Goal: Find specific page/section: Find specific page/section

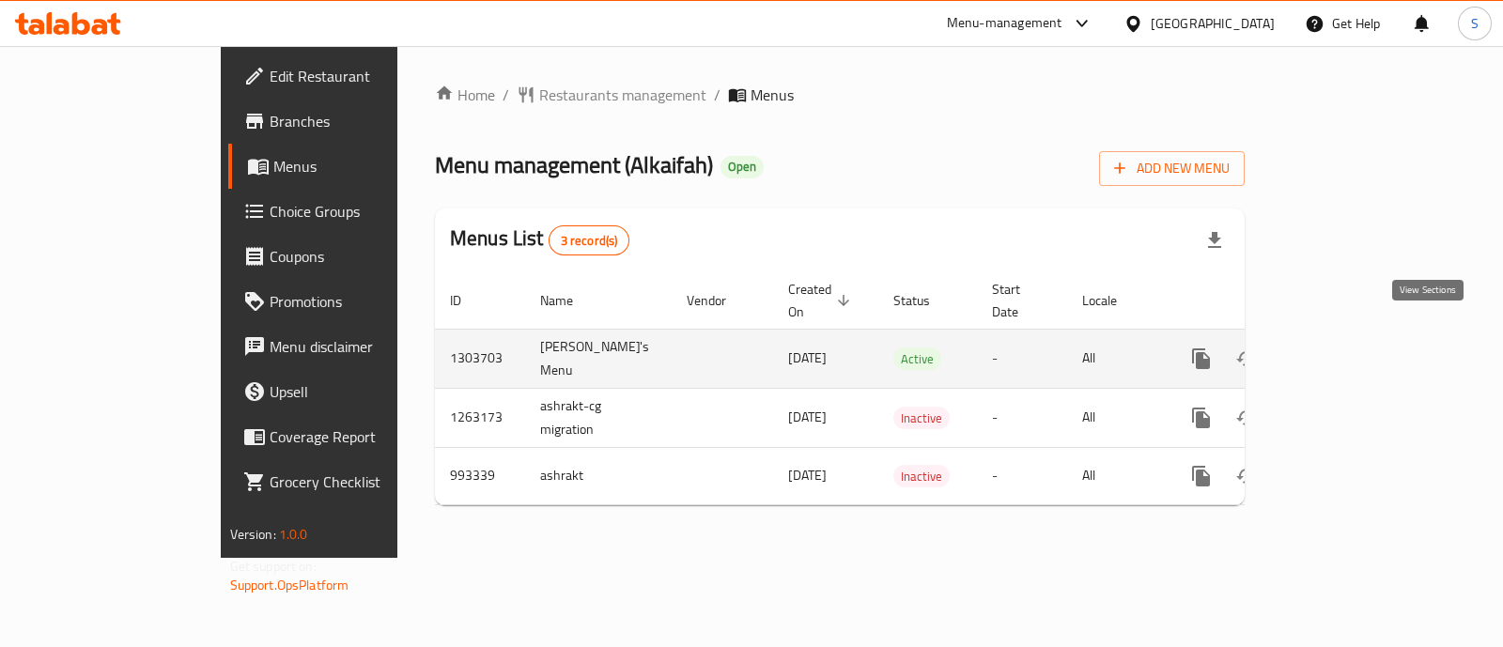
click at [1348, 347] on icon "enhanced table" at bounding box center [1336, 358] width 23 height 23
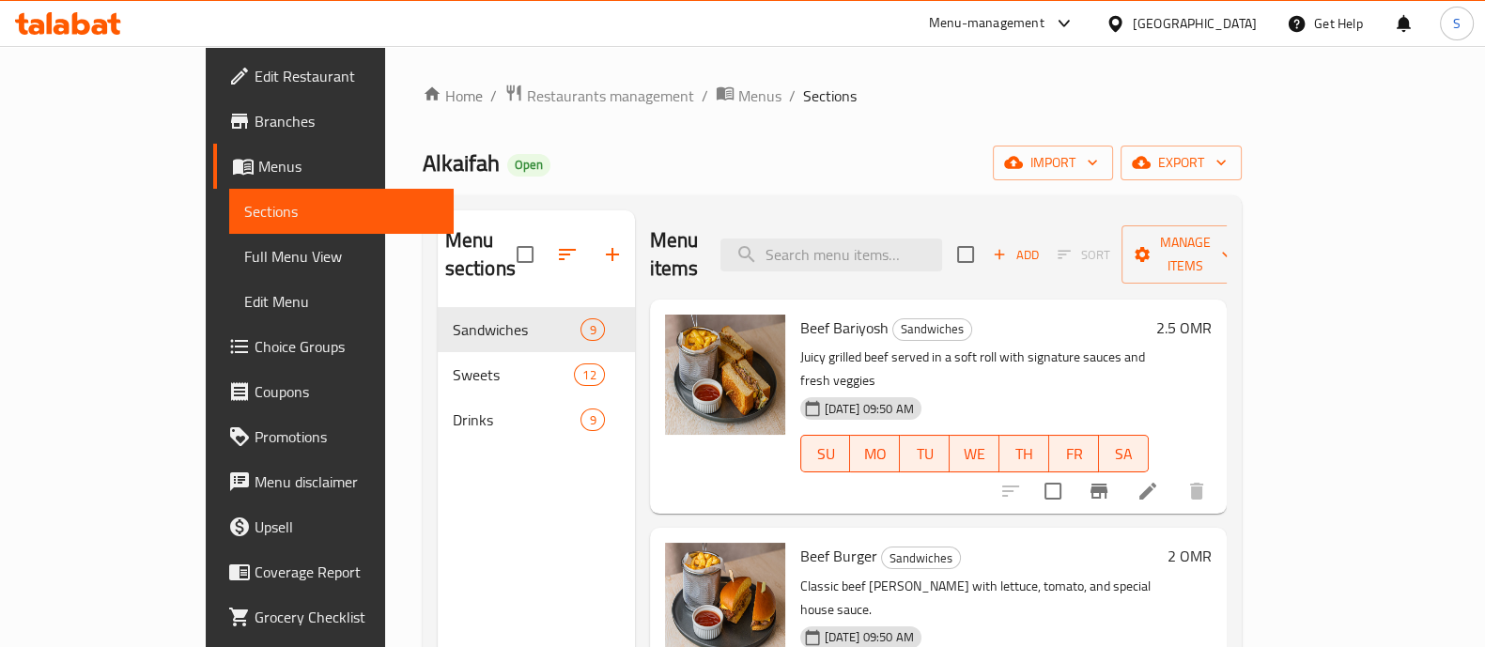
click at [423, 157] on span "Alkaifah" at bounding box center [461, 163] width 77 height 42
copy span "Alkaifah"
click at [527, 96] on span "Restaurants management" at bounding box center [610, 96] width 167 height 23
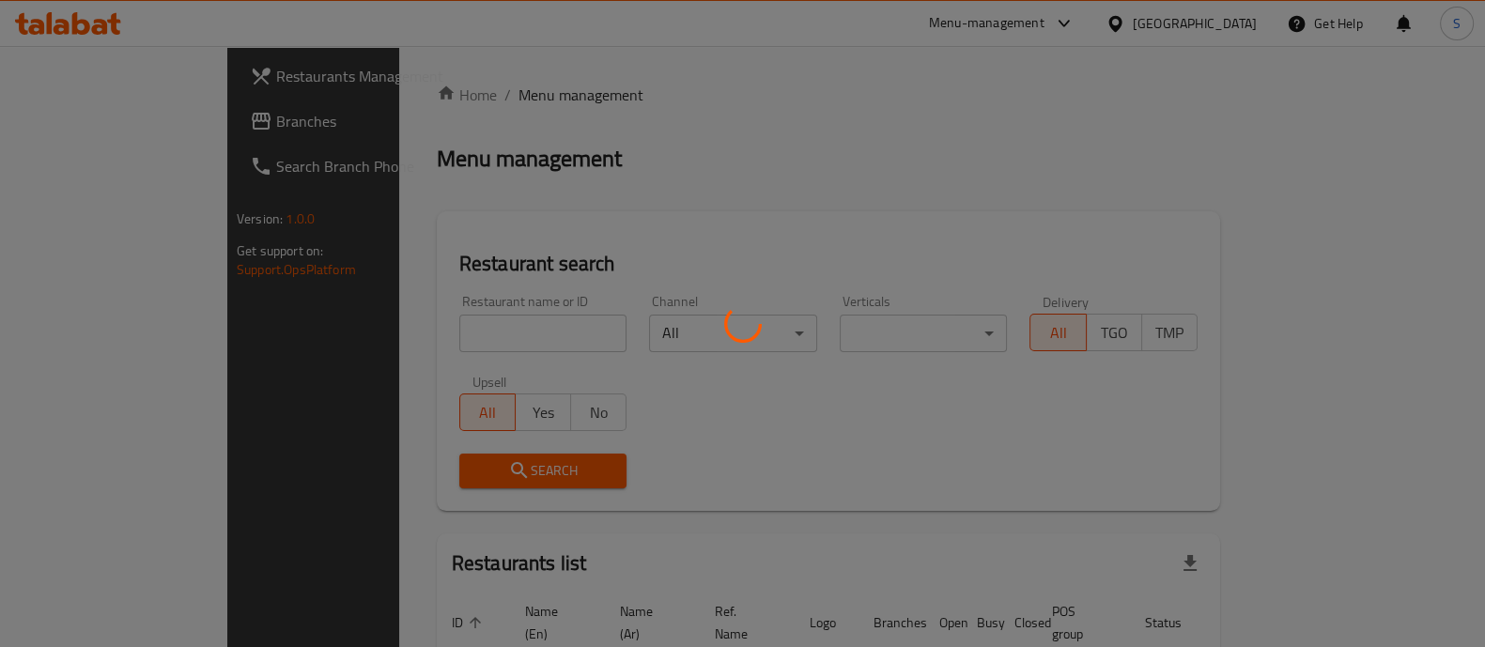
click at [355, 346] on div at bounding box center [742, 323] width 1485 height 647
click at [356, 344] on div at bounding box center [742, 323] width 1485 height 647
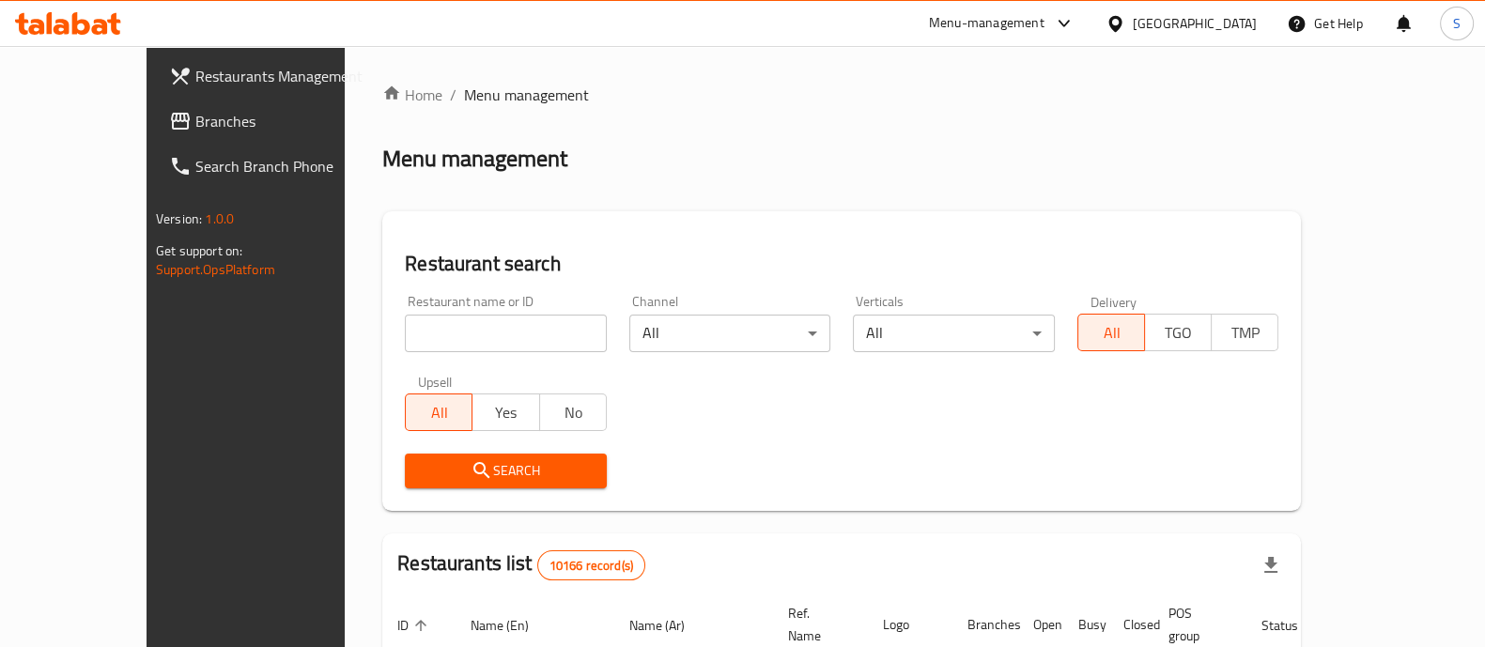
click at [382, 337] on div "Home / Menu management Menu management Restaurant search Restaurant name or ID …" at bounding box center [841, 651] width 919 height 1134
click at [405, 331] on input "search" at bounding box center [506, 334] width 202 height 38
paste input "HWIFHL"
type input "HWIFHL"
click button "Search" at bounding box center [506, 471] width 202 height 35
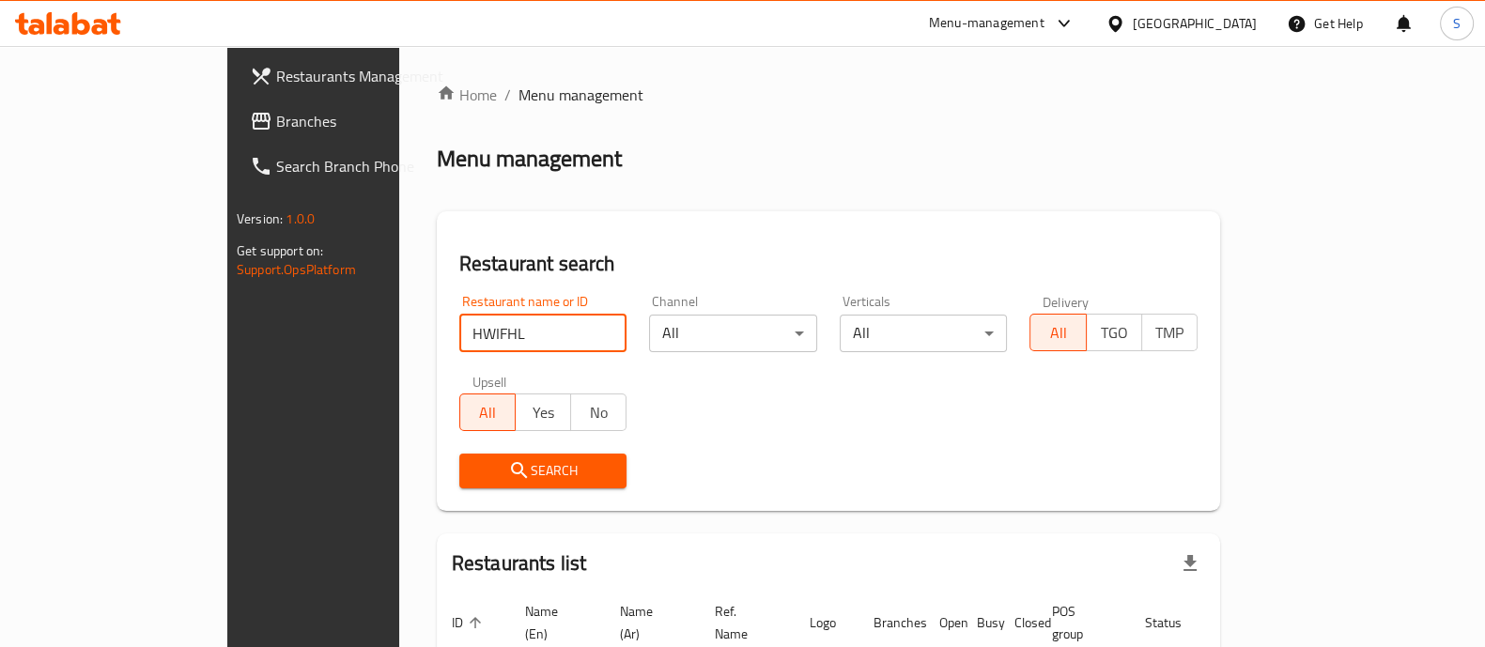
click at [540, 331] on input "HWIFHL" at bounding box center [543, 334] width 168 height 38
click at [545, 331] on input "HWIFHL" at bounding box center [543, 334] width 168 height 38
paste input "alkaifa"
type input "alkaifa"
click button "Search" at bounding box center [543, 471] width 168 height 35
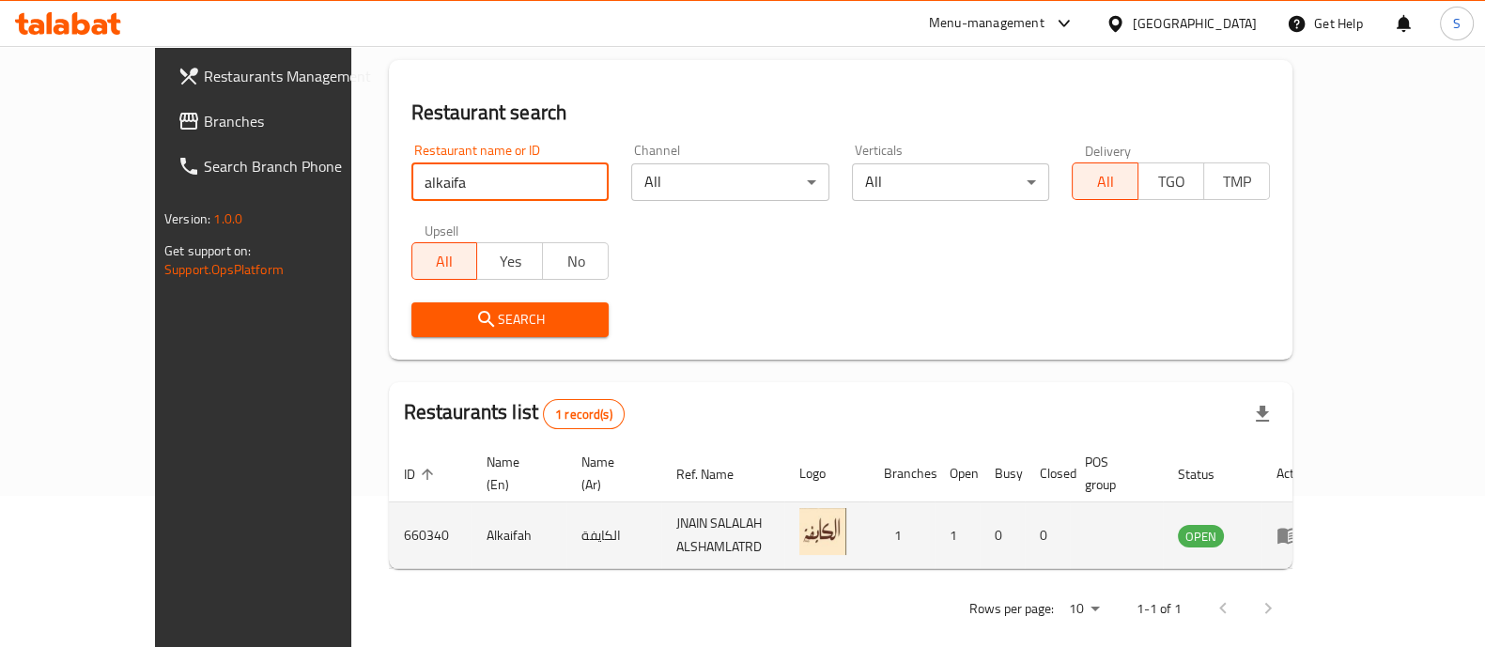
scroll to position [153, 0]
click at [389, 509] on td "660340" at bounding box center [430, 534] width 83 height 67
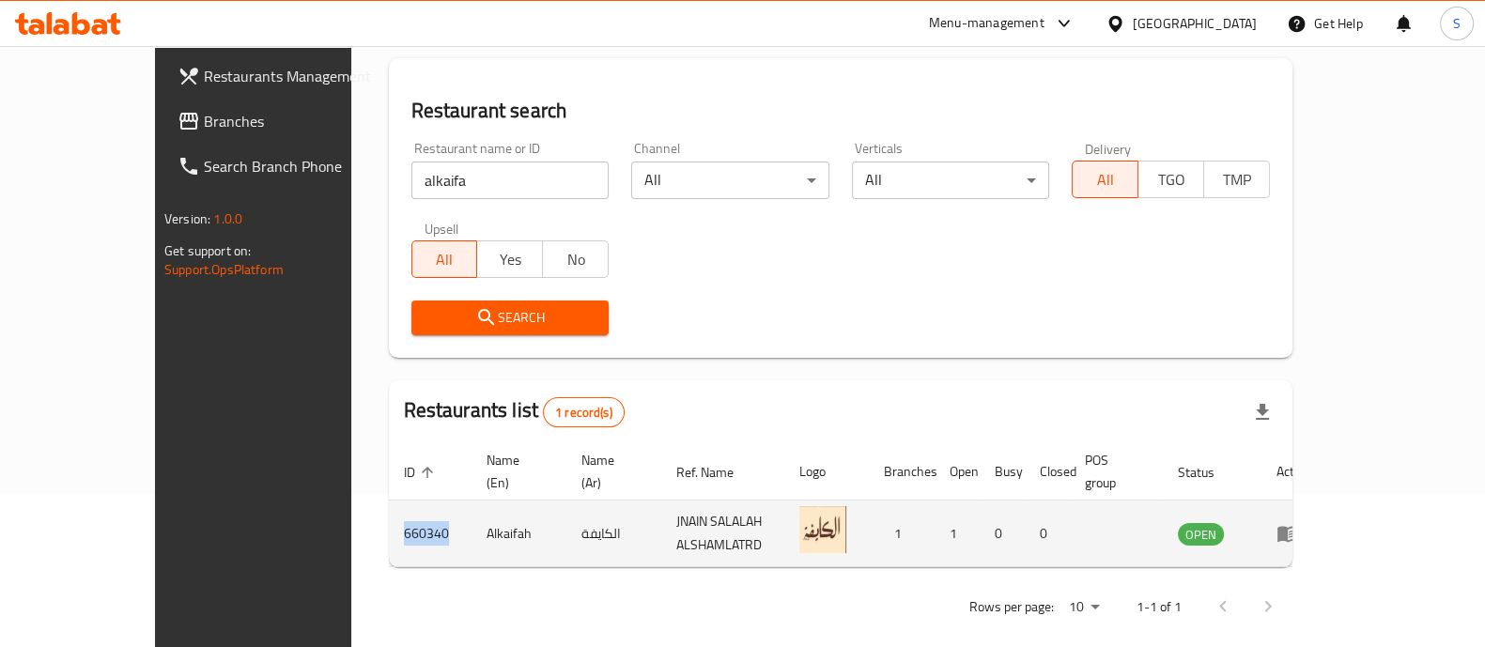
click at [389, 509] on td "660340" at bounding box center [430, 534] width 83 height 67
copy td "660340"
click at [471, 518] on td "Alkaifah" at bounding box center [518, 534] width 95 height 67
copy td "Alkaifah"
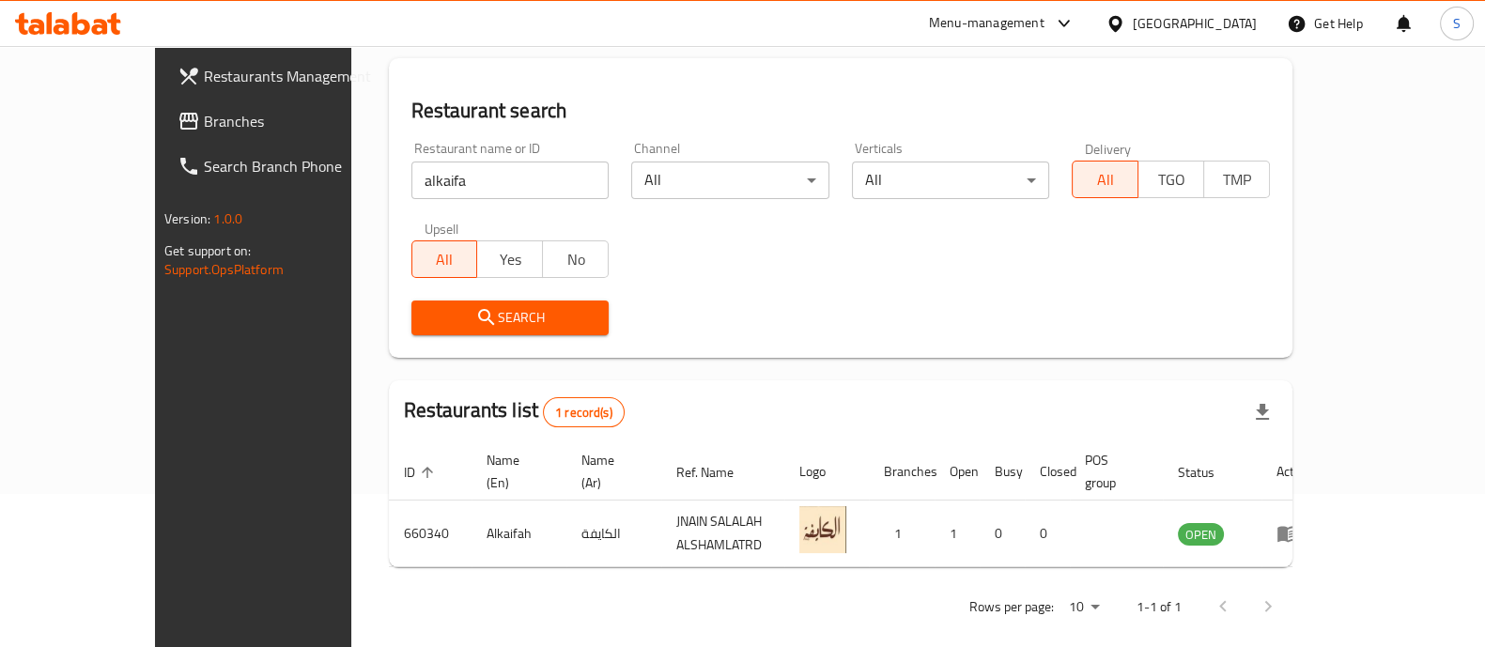
click at [475, 183] on input "alkaifa" at bounding box center [510, 181] width 198 height 38
click at [712, 265] on div "Restaurant name or ID Restaurant name or ID Channel All ​ Verticals All ​ Deliv…" at bounding box center [840, 239] width 881 height 216
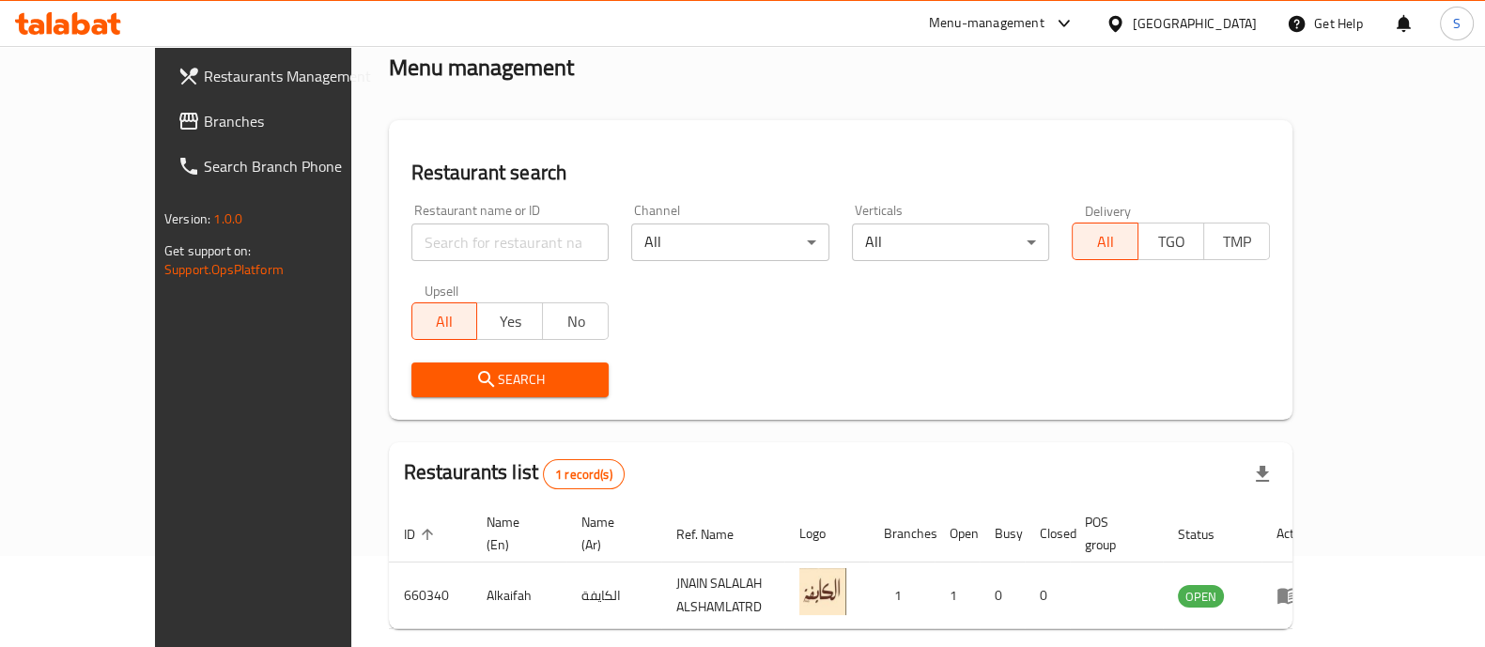
scroll to position [0, 0]
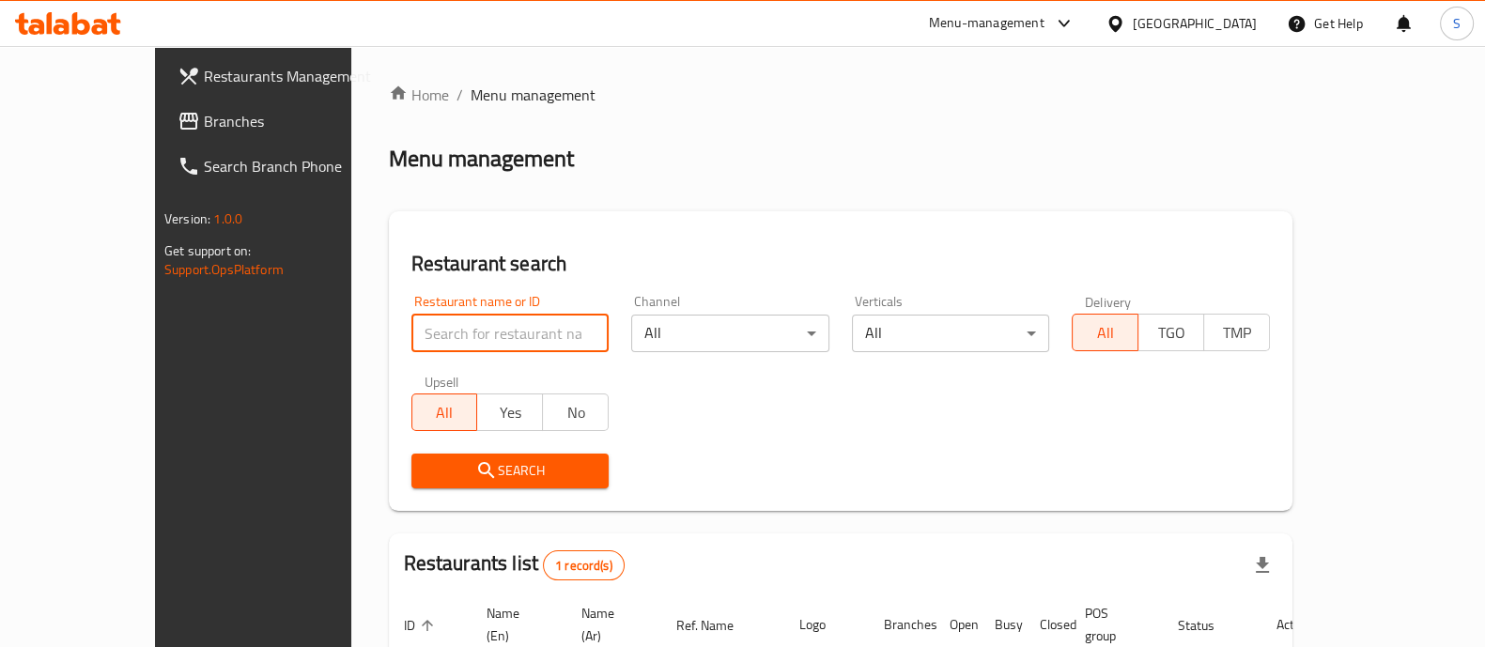
click at [411, 325] on input "search" at bounding box center [510, 334] width 198 height 38
type input "م"
type input "Lantana"
click button "Search" at bounding box center [510, 471] width 198 height 35
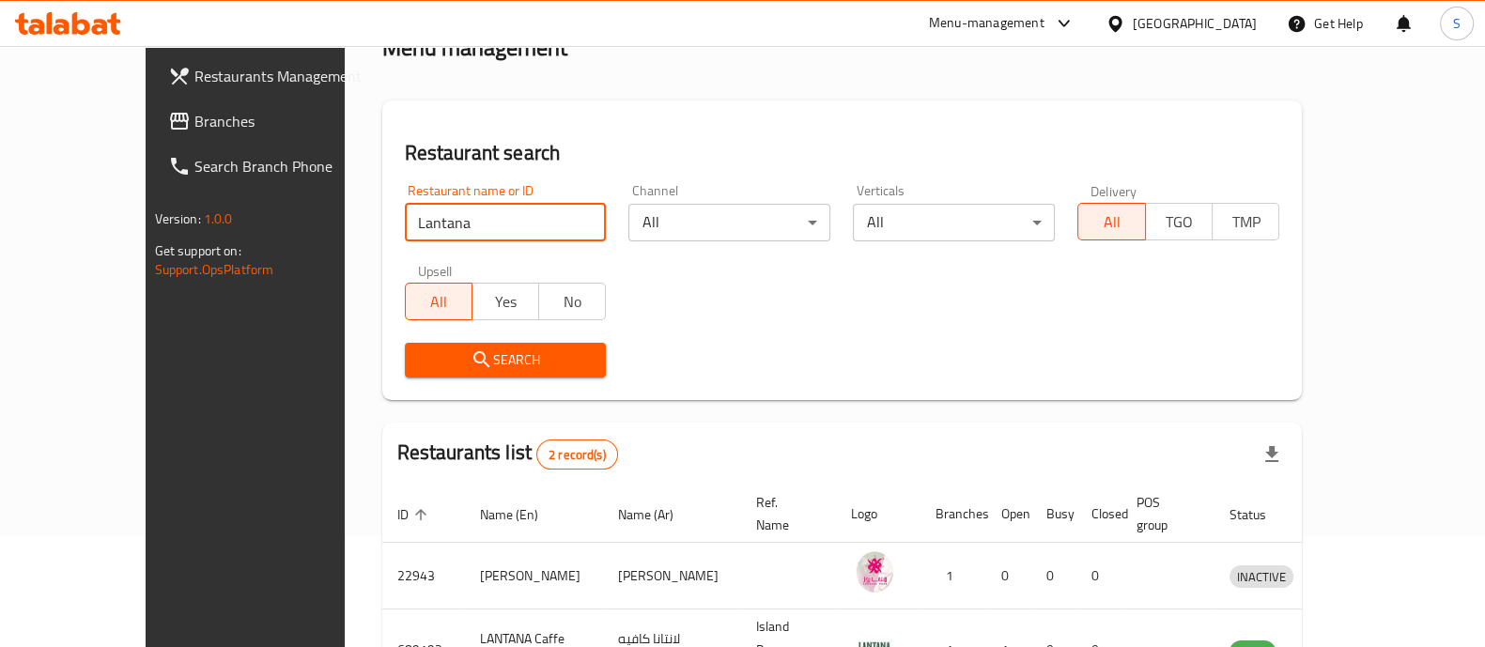
scroll to position [220, 0]
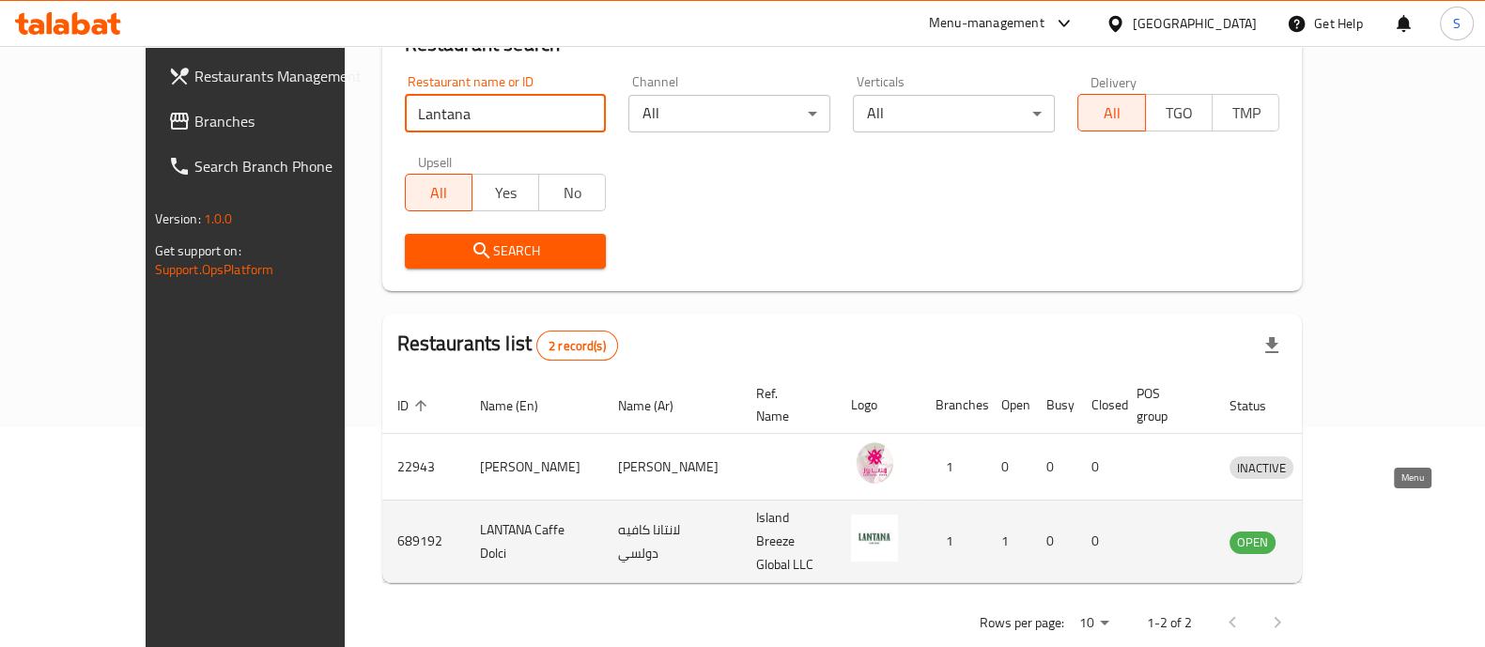
click at [1352, 534] on icon "enhanced table" at bounding box center [1342, 542] width 21 height 16
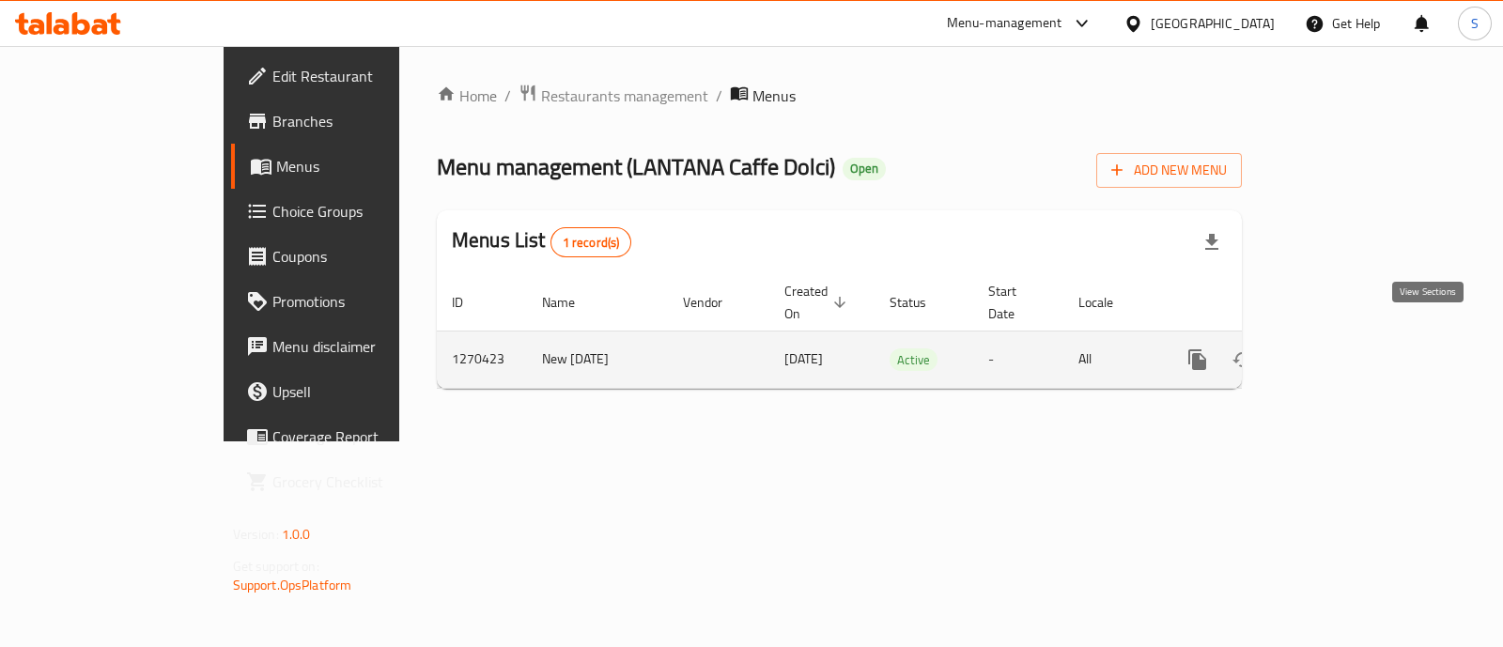
click at [1344, 348] on icon "enhanced table" at bounding box center [1332, 359] width 23 height 23
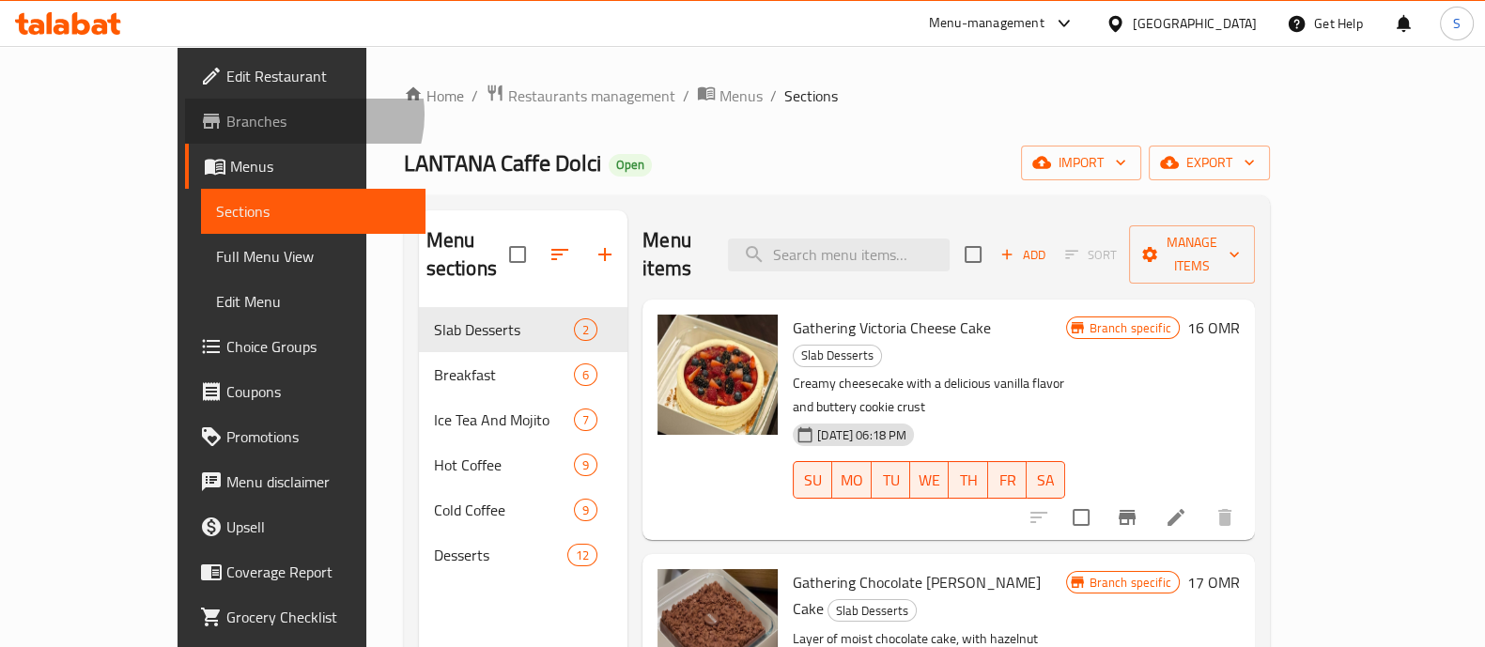
click at [226, 115] on span "Branches" at bounding box center [318, 121] width 184 height 23
